Goal: Task Accomplishment & Management: Use online tool/utility

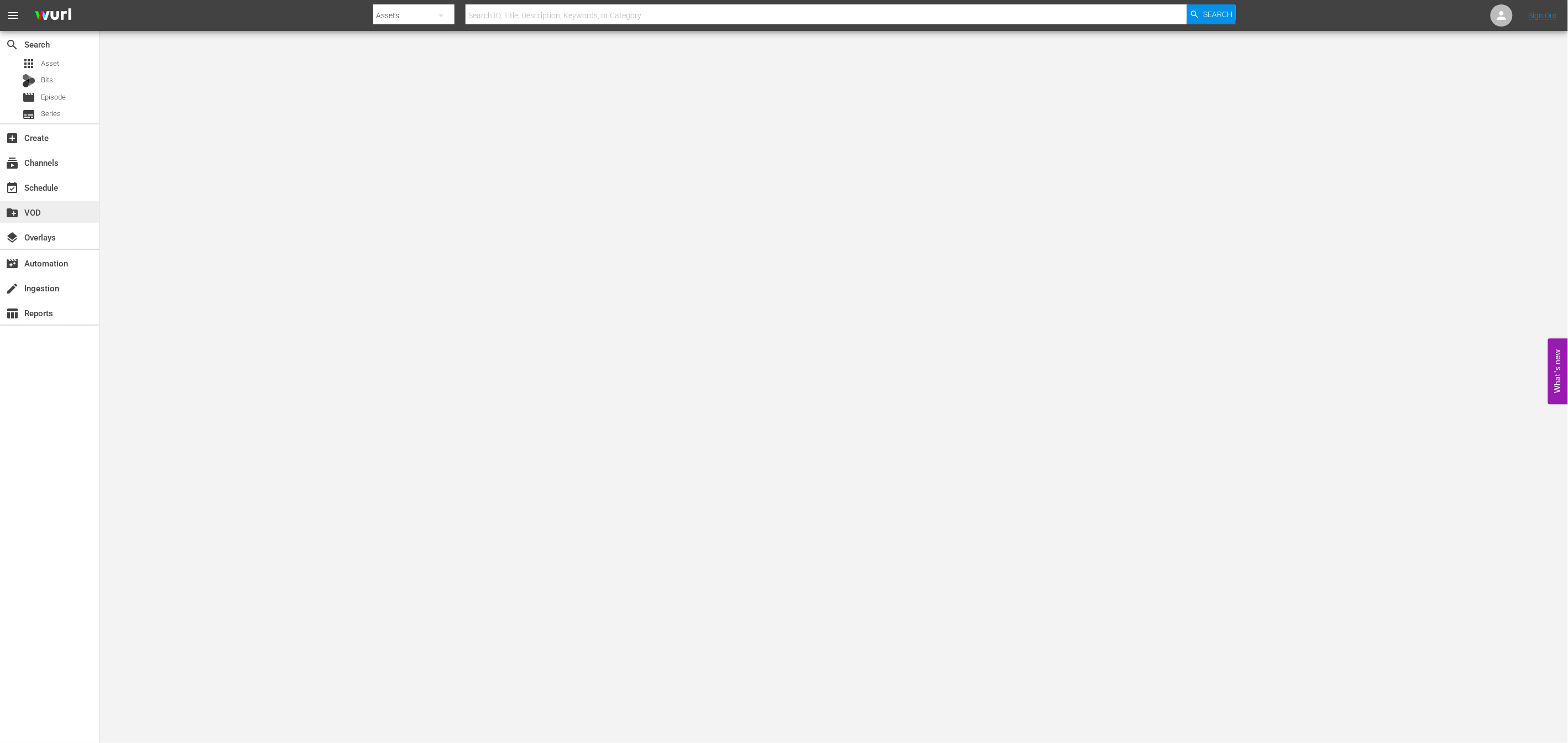
click at [69, 201] on div "create_new_folder VOD" at bounding box center [50, 212] width 99 height 22
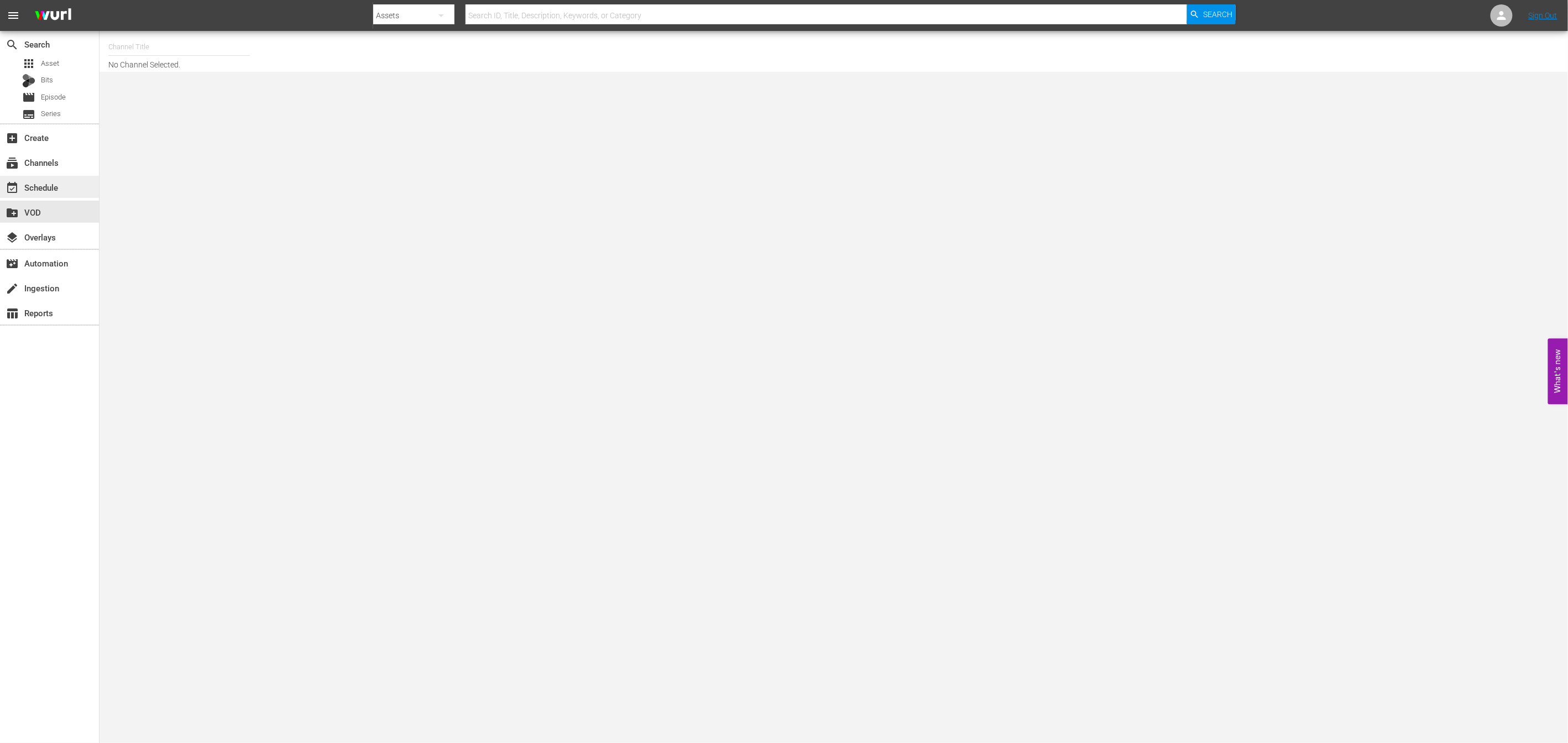
click at [61, 185] on div "event_available Schedule" at bounding box center [31, 186] width 62 height 10
click at [171, 39] on input "text" at bounding box center [179, 47] width 142 height 26
click at [128, 48] on input "newk pop" at bounding box center [179, 47] width 142 height 26
click at [142, 51] on input "new kpop" at bounding box center [179, 47] width 142 height 26
click at [148, 79] on div "NEW KPOP (617 - newidco_newkid_1)" at bounding box center [261, 78] width 286 height 26
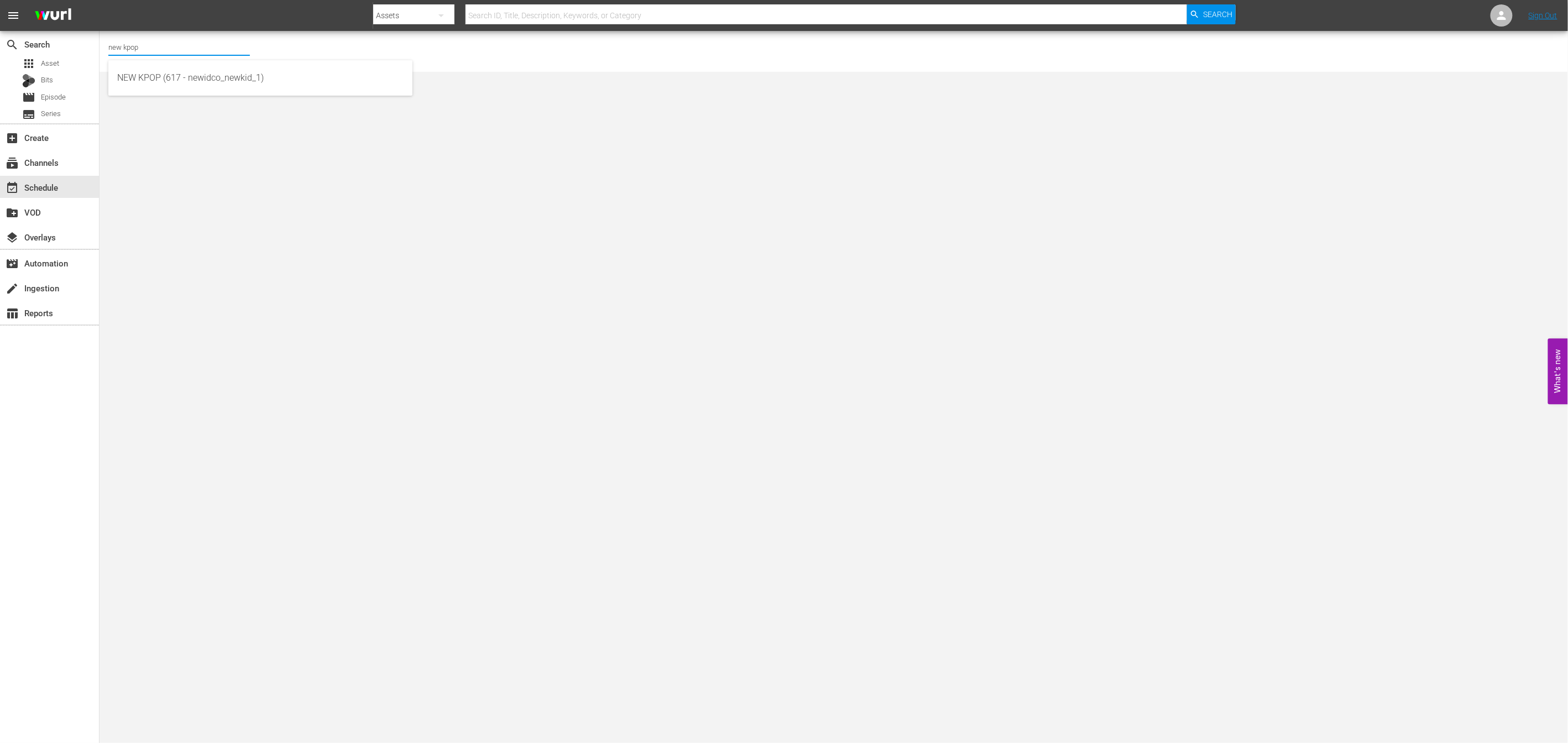
type input "NEW KPOP (617 - newidco_newkid_1)"
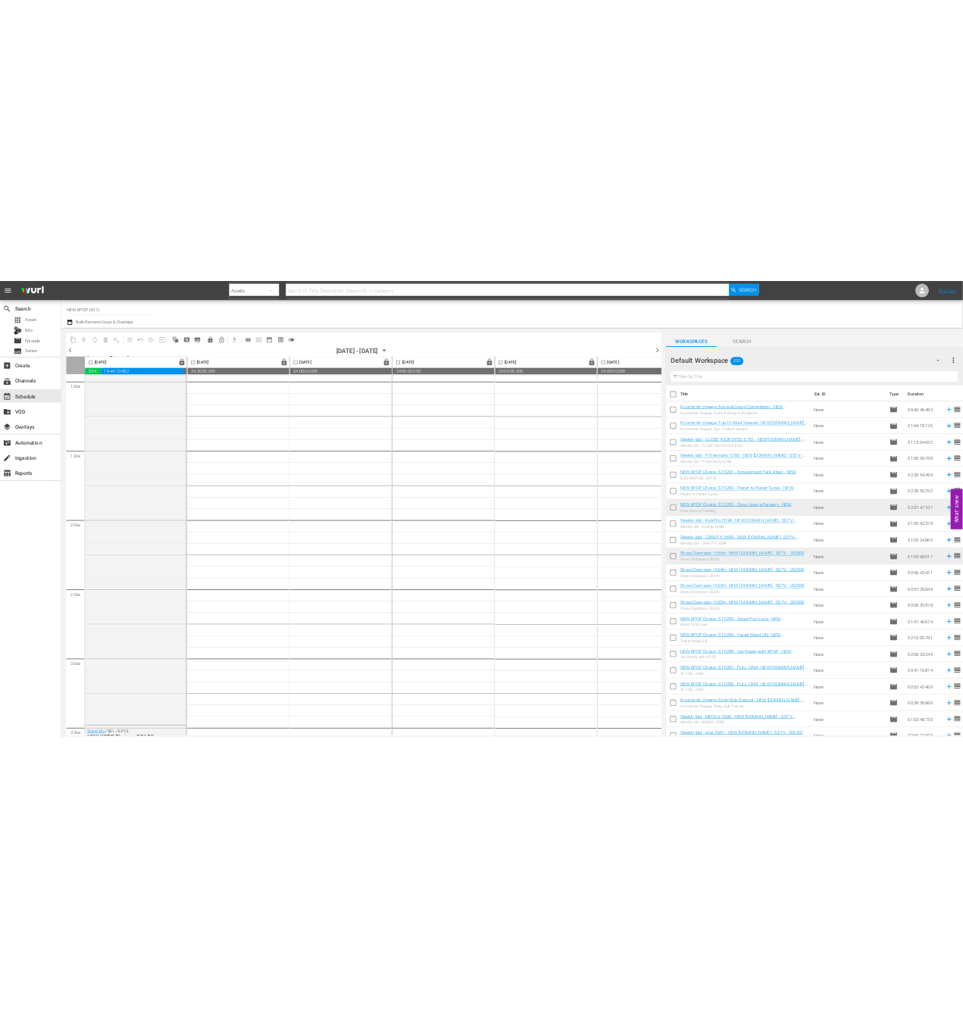
scroll to position [271, 0]
